Goal: Check status: Check status

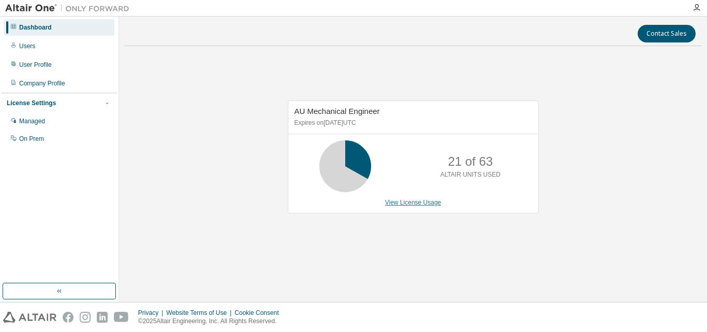
click at [409, 202] on link "View License Usage" at bounding box center [413, 202] width 56 height 7
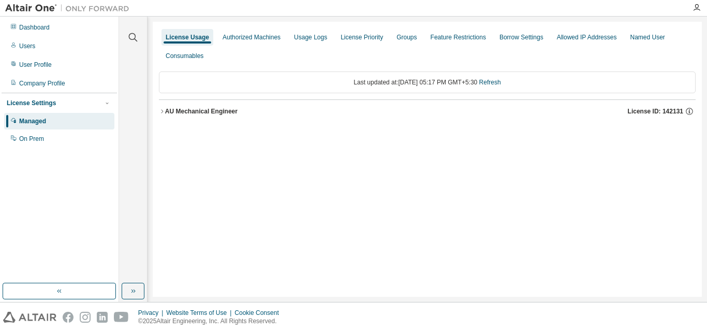
click at [209, 106] on button "AU Mechanical Engineer License ID: 142131" at bounding box center [427, 111] width 537 height 23
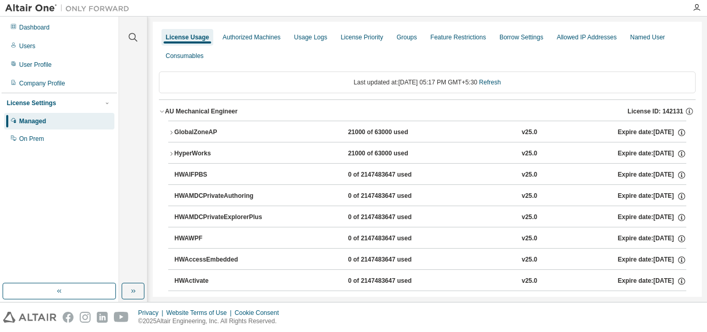
click at [199, 128] on div "GlobalZoneAP" at bounding box center [221, 132] width 93 height 9
